Goal: Task Accomplishment & Management: Use online tool/utility

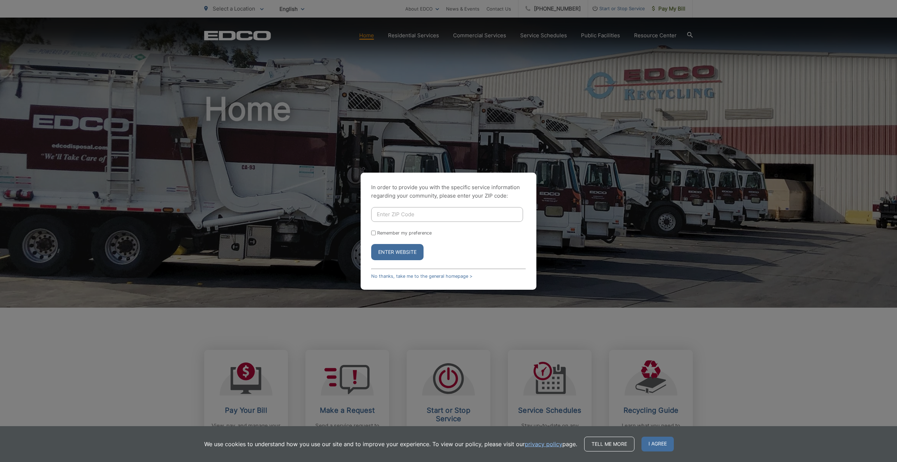
click at [392, 213] on input "Enter ZIP Code" at bounding box center [447, 214] width 152 height 15
type input "91935"
click at [376, 234] on div "Remember my preference" at bounding box center [448, 232] width 155 height 5
click at [374, 233] on input "Remember my preference" at bounding box center [373, 232] width 5 height 5
checkbox input "true"
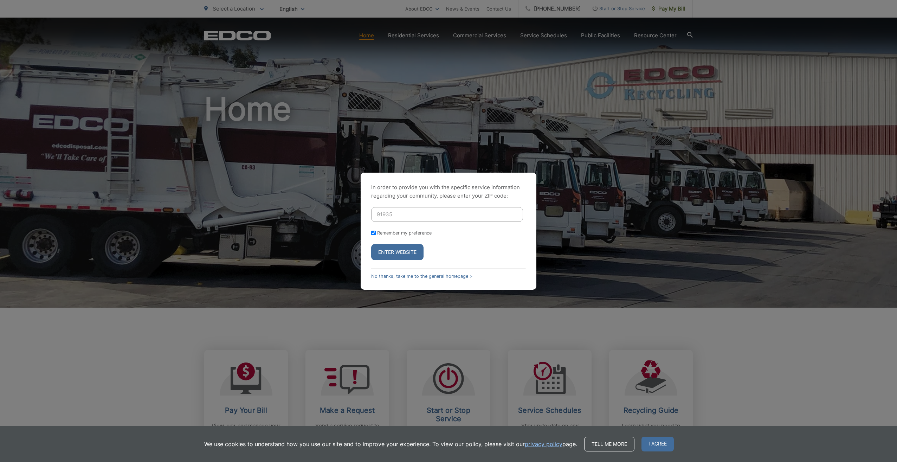
click at [390, 254] on button "Enter Website" at bounding box center [397, 252] width 52 height 16
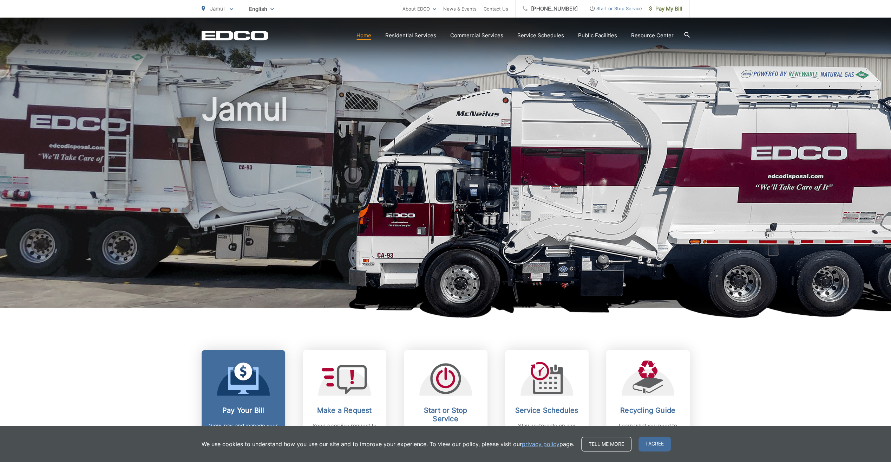
click at [246, 394] on span at bounding box center [243, 378] width 31 height 33
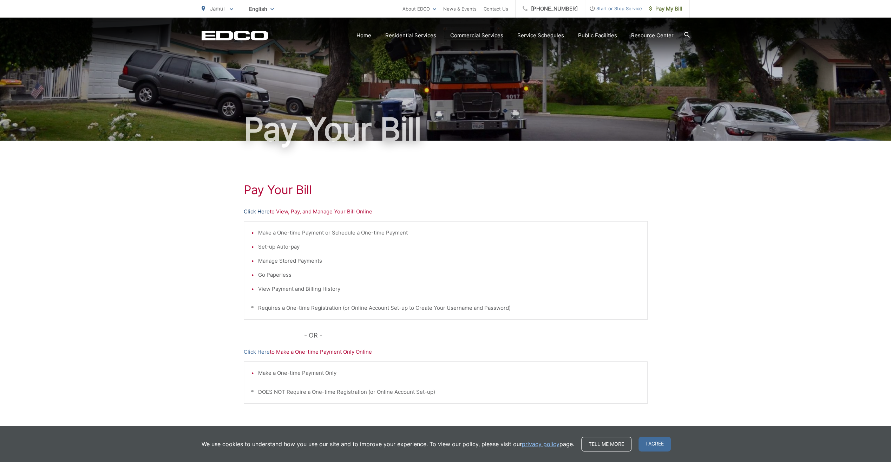
click at [265, 211] on link "Click Here" at bounding box center [257, 211] width 26 height 8
